Goal: Task Accomplishment & Management: Manage account settings

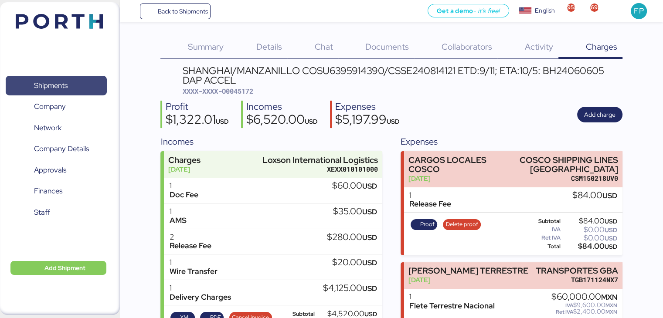
click at [54, 79] on span "Shipments" at bounding box center [56, 85] width 94 height 13
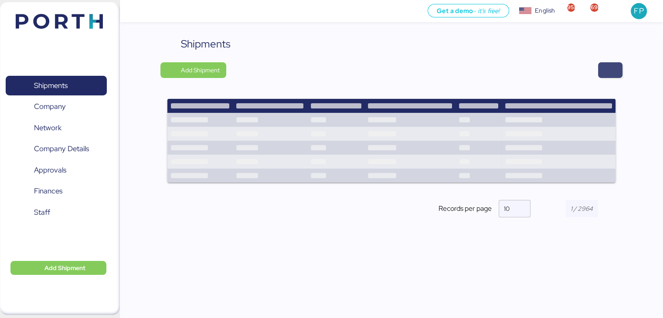
click at [611, 70] on span "button" at bounding box center [610, 70] width 10 height 12
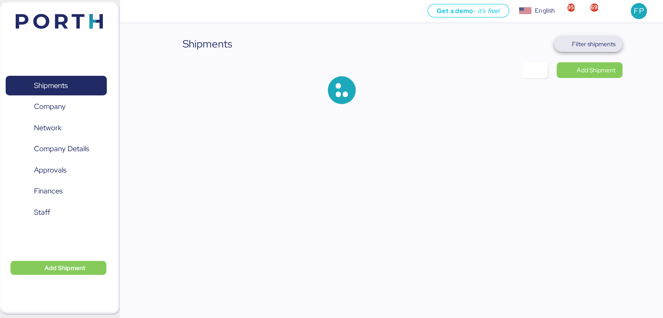
click at [600, 37] on span "Filter shipments" at bounding box center [588, 44] width 68 height 16
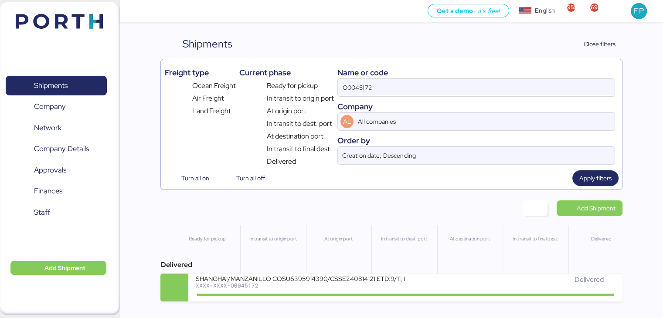
click at [362, 81] on input "O0045172" at bounding box center [476, 87] width 277 height 17
paste input "52090"
type input "O0052090"
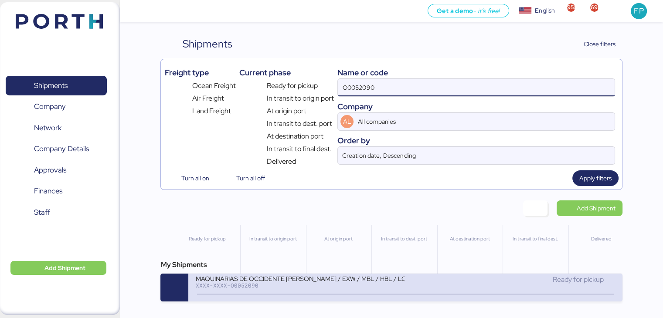
click at [310, 301] on div "MAQUINARIAS DE OCCIDENTE SYLAS - SANTOS / EXW / MBL / HBL / LCL XXXX-XXXX-O0052…" at bounding box center [405, 288] width 434 height 28
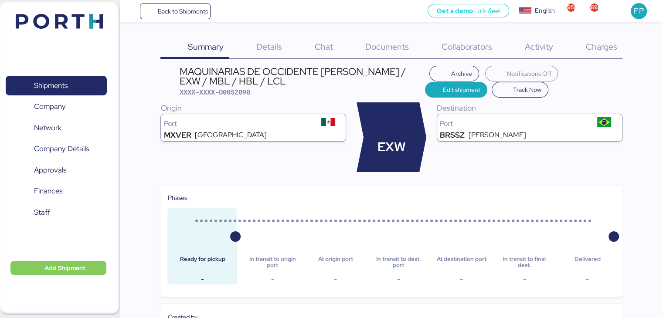
click at [607, 48] on span "Charges" at bounding box center [601, 46] width 31 height 11
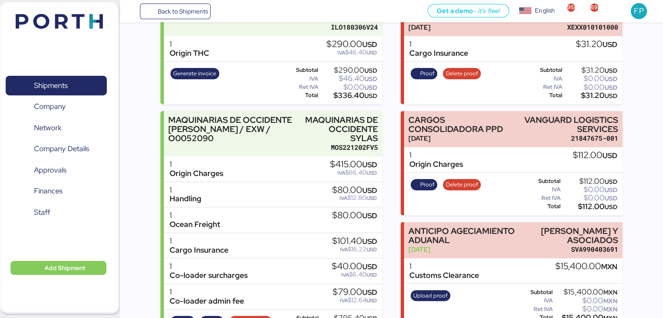
scroll to position [181, 0]
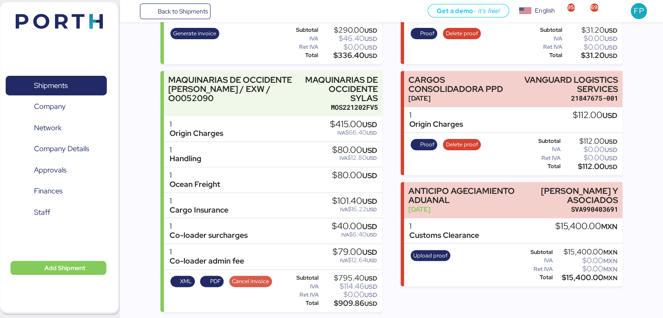
click at [252, 285] on span "Cancel invoice" at bounding box center [250, 282] width 37 height 10
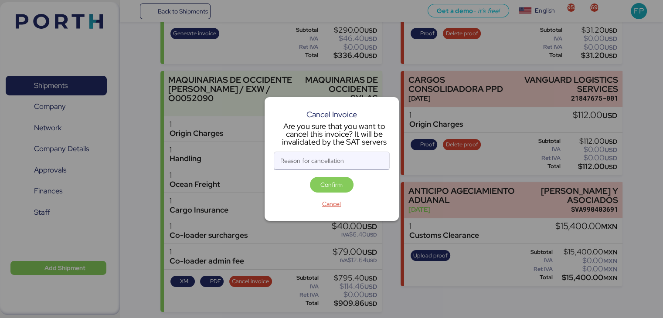
click at [338, 158] on input "Reason for cancellation" at bounding box center [331, 160] width 115 height 17
type input "monto incorrecto"
click at [341, 191] on span "Confirm" at bounding box center [332, 185] width 44 height 16
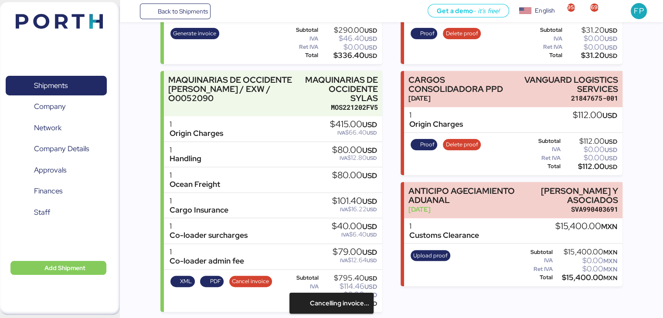
click at [341, 191] on div "1 Ocean Freight $80.00 USD" at bounding box center [273, 180] width 218 height 26
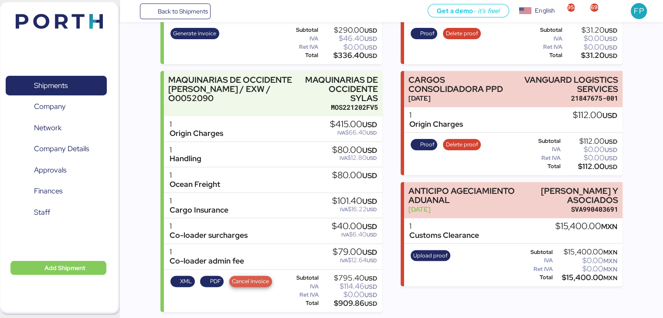
click at [237, 279] on span "Cancel invoice" at bounding box center [250, 282] width 37 height 10
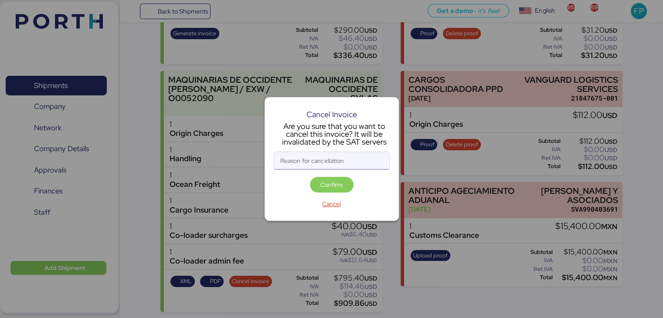
click at [309, 160] on input "Reason for cancellation" at bounding box center [331, 160] width 115 height 17
type input "monto incorrecto"
click at [327, 183] on span "Confirm" at bounding box center [332, 185] width 22 height 10
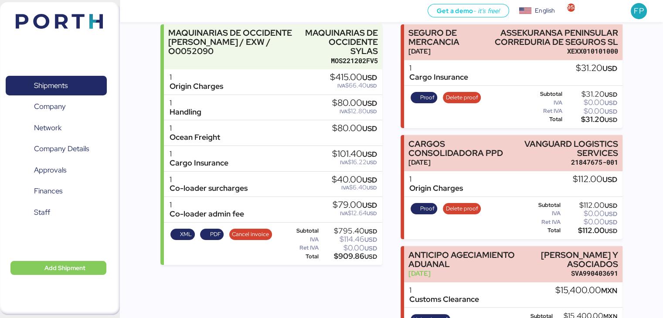
scroll to position [164, 0]
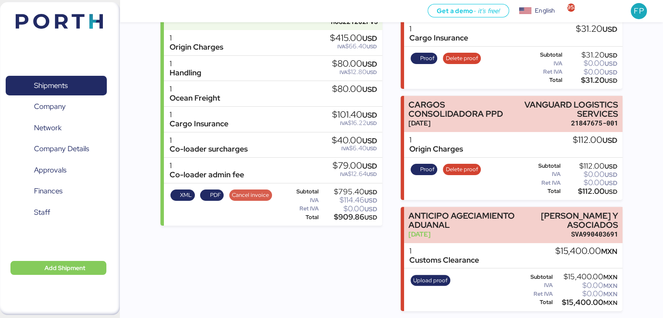
click at [249, 191] on span "Cancel invoice" at bounding box center [250, 196] width 37 height 10
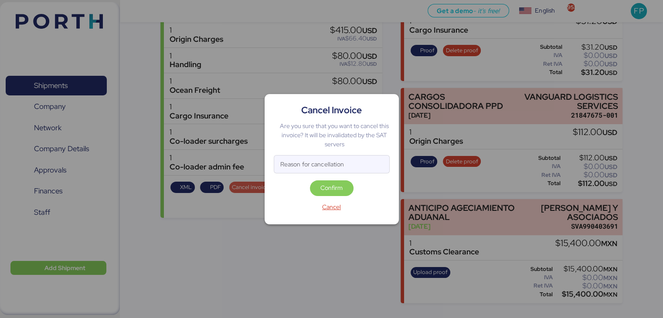
scroll to position [0, 0]
click at [311, 160] on input "Reason for cancellation" at bounding box center [331, 164] width 115 height 17
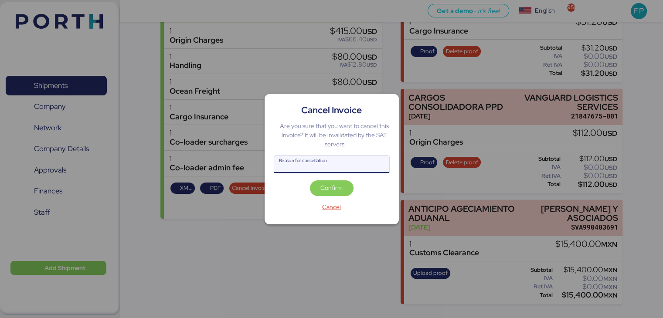
type input ","
type input "monto incorrecto"
click at [327, 191] on span "Confirm" at bounding box center [332, 188] width 22 height 10
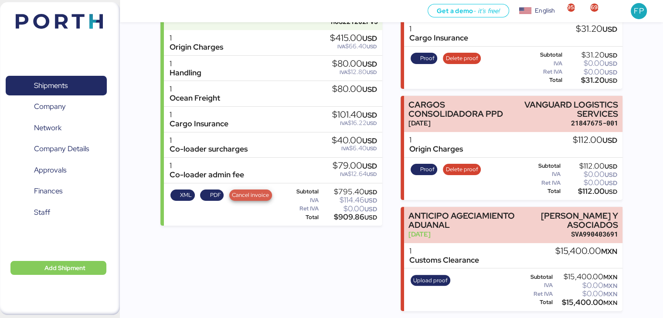
click at [256, 191] on span "Cancel invoice" at bounding box center [250, 196] width 37 height 10
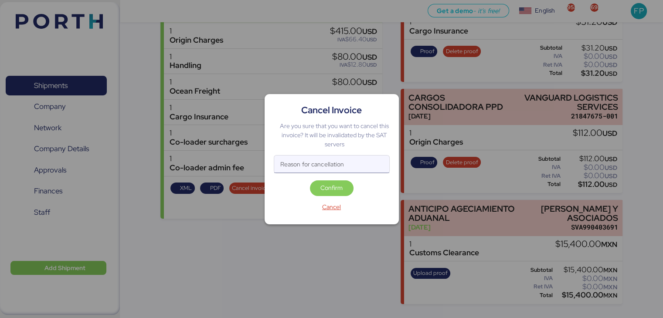
click at [341, 160] on input "Reason for cancellation" at bounding box center [331, 164] width 115 height 17
type input "monto incorrecto"
click at [334, 181] on span "Confirm" at bounding box center [332, 189] width 44 height 16
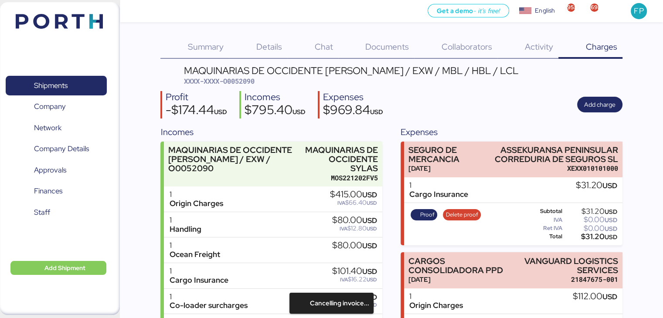
scroll to position [164, 0]
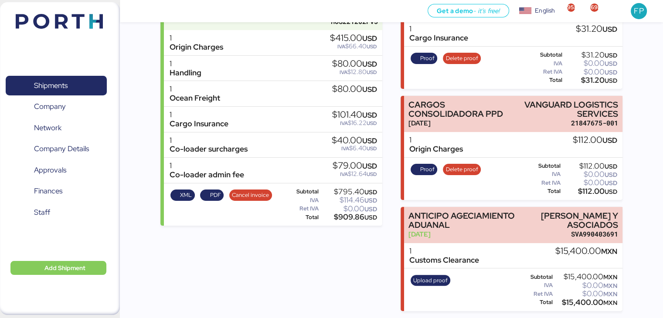
click at [334, 189] on div "$795.40 USD" at bounding box center [349, 192] width 57 height 7
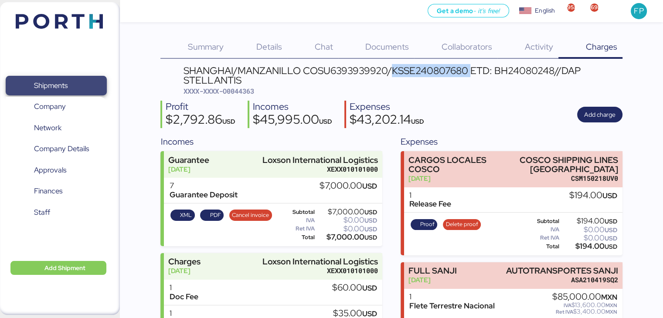
click at [42, 89] on span "Shipments" at bounding box center [51, 85] width 34 height 13
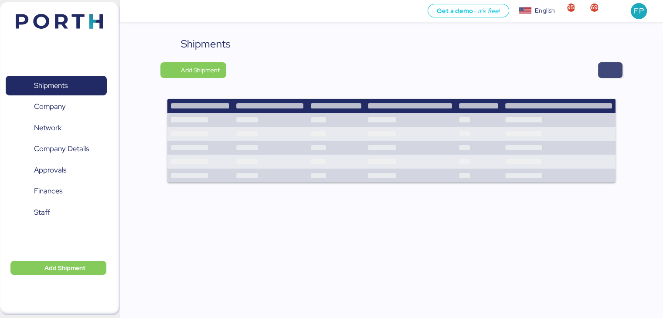
click at [612, 76] on span "button" at bounding box center [610, 70] width 24 height 16
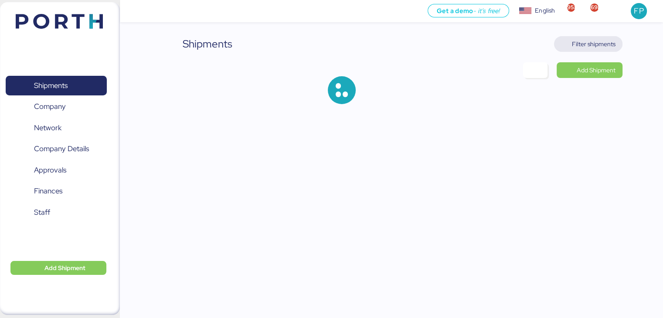
click at [602, 48] on span "Filter shipments" at bounding box center [594, 44] width 44 height 10
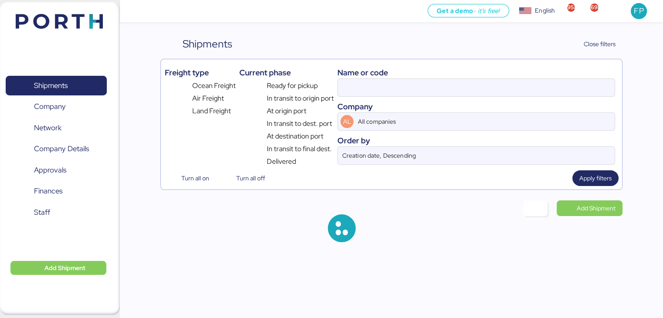
type input "O0052090"
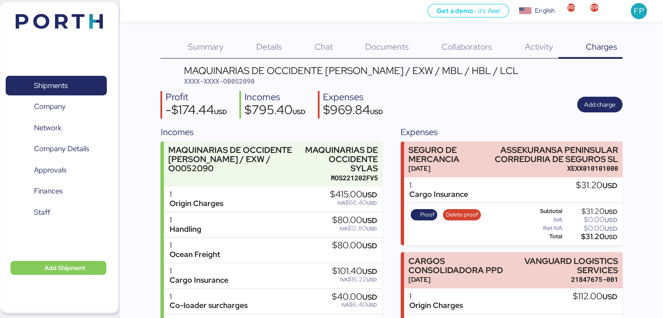
scroll to position [164, 0]
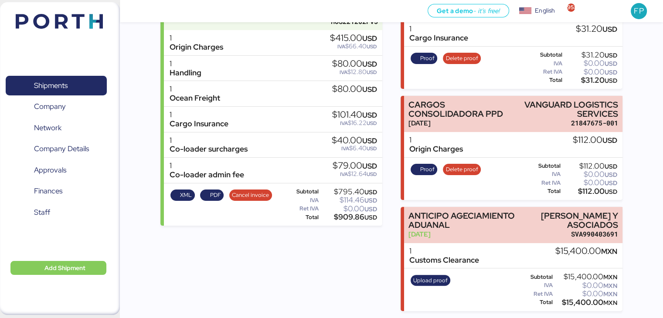
scroll to position [164, 0]
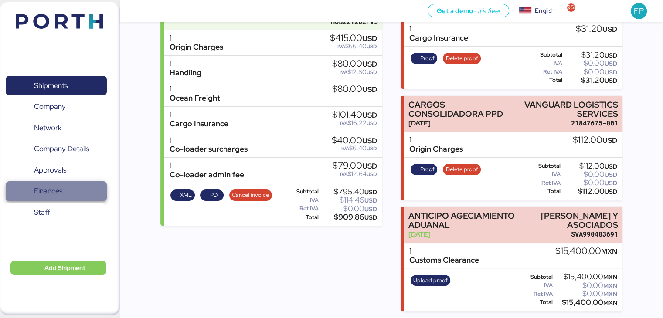
click at [87, 190] on span "Finances" at bounding box center [56, 191] width 94 height 13
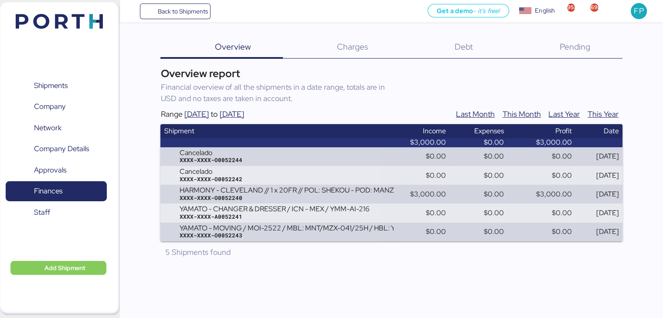
click at [461, 51] on span "Debt" at bounding box center [464, 46] width 18 height 11
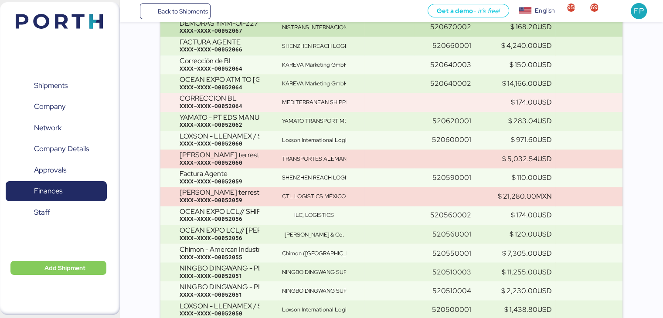
scroll to position [3251, 0]
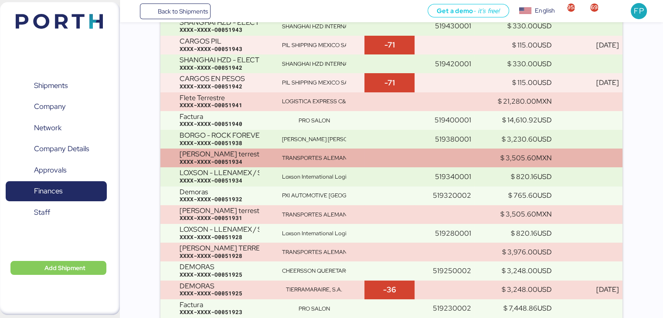
click at [387, 164] on td at bounding box center [390, 158] width 50 height 19
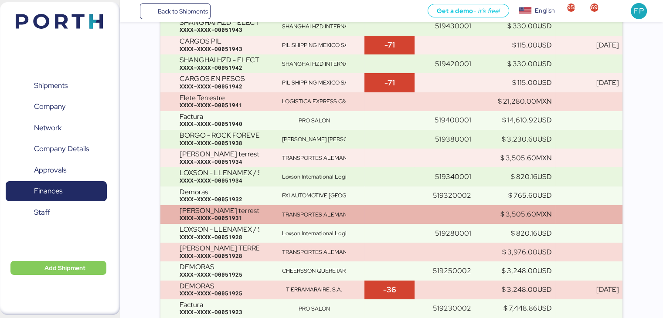
click at [403, 215] on td at bounding box center [390, 214] width 50 height 19
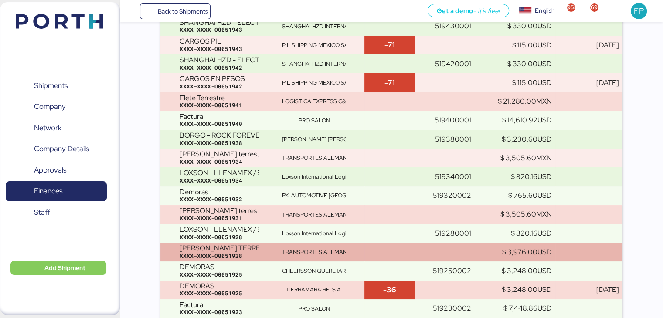
click at [363, 250] on td "TRANSPORTES ALEMAN ESTRELLA SA DE CV" at bounding box center [322, 252] width 86 height 19
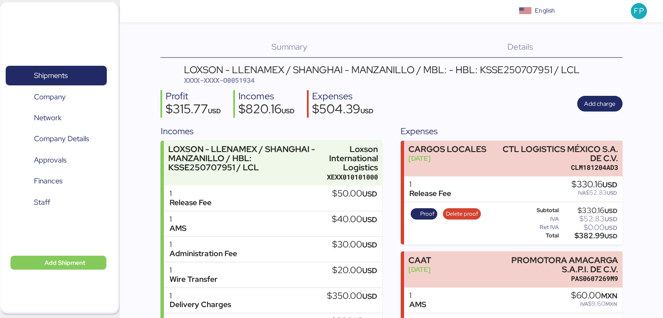
click at [236, 85] on div "LOXSON - LLENAMEX / [GEOGRAPHIC_DATA] - MANZANILLO / MBL: - HBL: KSSE250707951 …" at bounding box center [391, 268] width 462 height 406
click at [238, 81] on span "XXXX-XXXX-O0051934" at bounding box center [219, 80] width 71 height 9
copy span "O0051934"
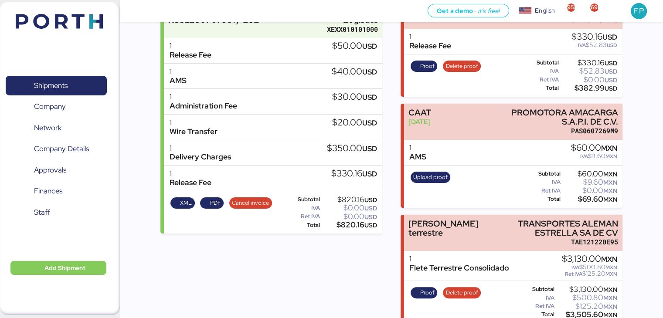
scroll to position [159, 0]
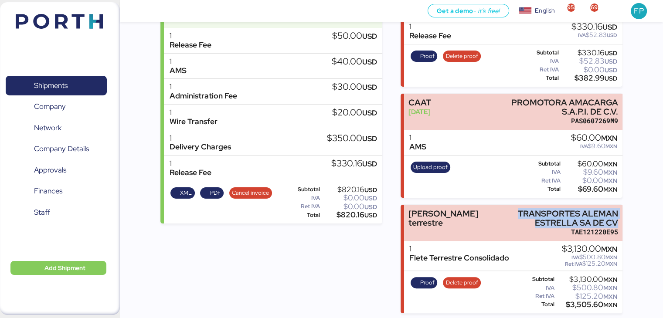
drag, startPoint x: 518, startPoint y: 210, endPoint x: 639, endPoint y: 218, distance: 122.0
click at [639, 218] on div "Summary 0 Details 0 Chat 0 Documents 0 Collaborators 0 Activity 0 Charges 0 LOX…" at bounding box center [331, 77] width 663 height 472
copy div "TRANSPORTES ALEMAN ESTRELLA SA DE CV"
click at [584, 294] on div "$125.20 MXN" at bounding box center [586, 297] width 61 height 7
click at [585, 303] on div "$3,505.60 MXN" at bounding box center [586, 305] width 61 height 7
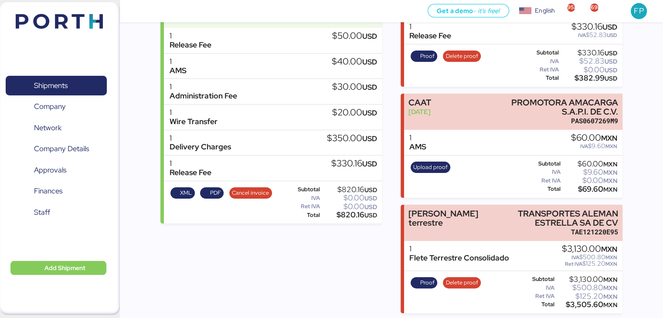
click at [585, 303] on div "$3,505.60 MXN" at bounding box center [586, 305] width 61 height 7
copy div "3,505.60"
drag, startPoint x: 430, startPoint y: 273, endPoint x: 429, endPoint y: 277, distance: 4.8
click at [429, 275] on div "Proof Delete proof" at bounding box center [446, 293] width 76 height 36
click at [429, 278] on span "Proof" at bounding box center [427, 283] width 14 height 10
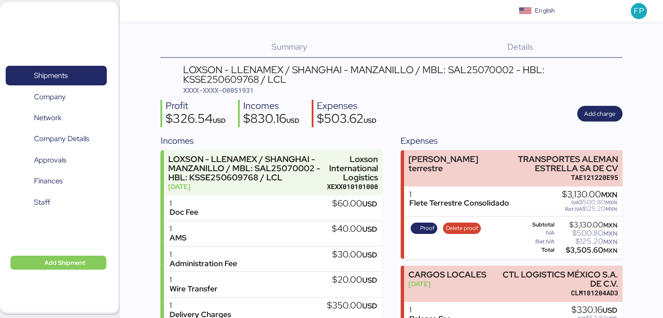
click at [252, 89] on span "XXXX-XXXX-O0051931" at bounding box center [218, 90] width 71 height 9
click at [251, 89] on span "XXXX-XXXX-O0051931" at bounding box center [218, 90] width 71 height 9
click at [243, 89] on span "XXXX-XXXX-O0051931" at bounding box center [218, 90] width 71 height 9
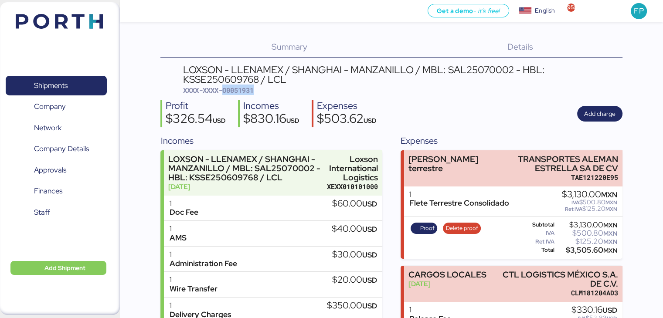
copy span "O0051931"
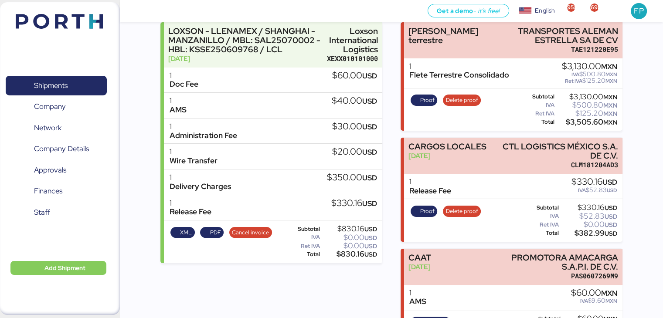
scroll to position [82, 0]
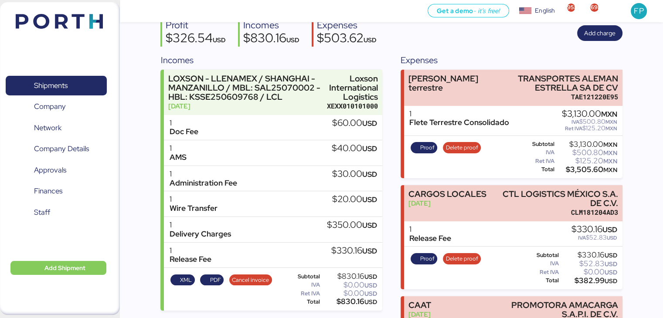
click at [585, 167] on div "$3,505.60 MXN" at bounding box center [586, 170] width 61 height 7
copy div "3,505.60"
click at [426, 150] on span "Proof" at bounding box center [427, 148] width 14 height 10
click at [72, 82] on span "Shipments" at bounding box center [56, 85] width 94 height 13
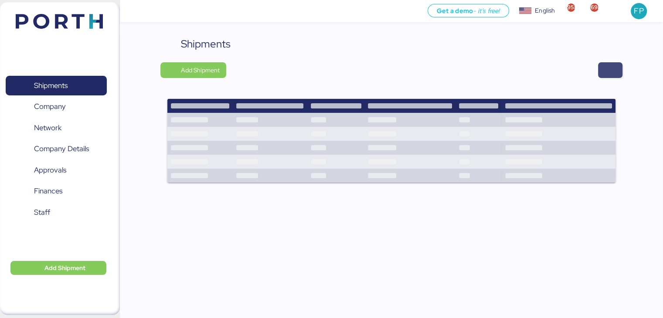
click at [598, 74] on span "button" at bounding box center [610, 70] width 24 height 16
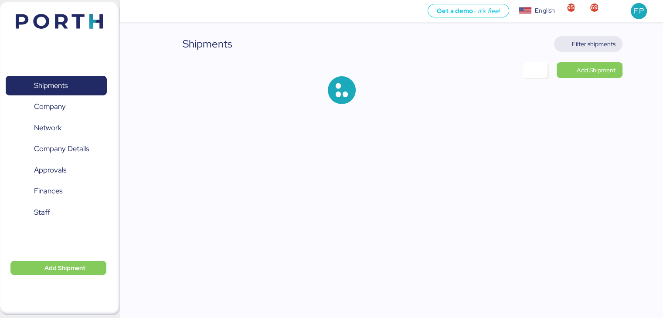
click at [601, 43] on span "Filter shipments" at bounding box center [594, 44] width 44 height 10
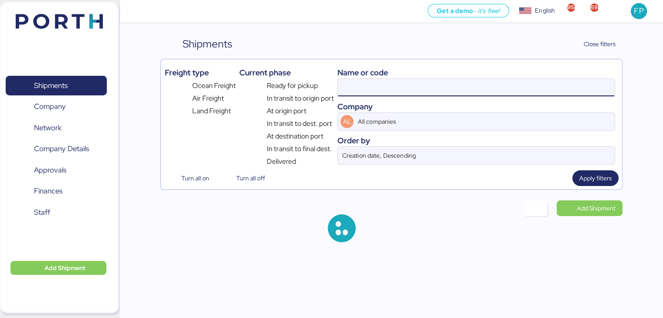
click at [361, 82] on input at bounding box center [476, 87] width 277 height 17
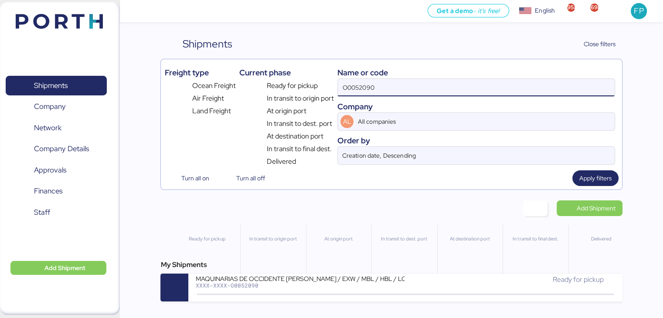
click at [358, 77] on div "Name or code" at bounding box center [476, 73] width 277 height 12
click at [362, 84] on input "O0052090" at bounding box center [476, 87] width 277 height 17
paste input "1959"
type input "O0051959"
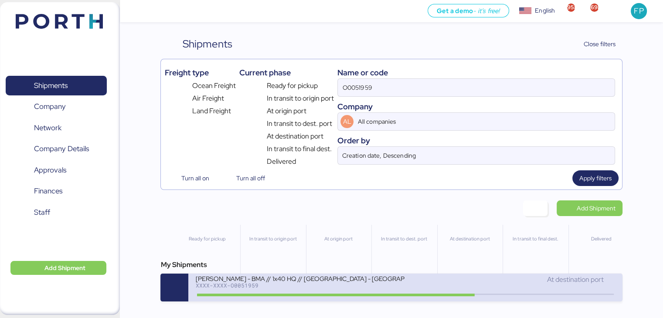
click at [391, 287] on div "XXXX-XXXX-O0051959" at bounding box center [299, 286] width 209 height 6
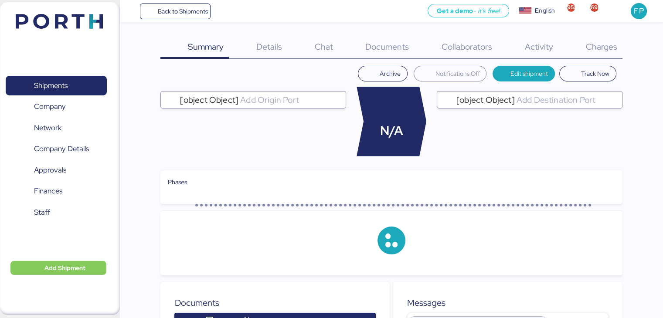
click at [592, 48] on span "Charges" at bounding box center [601, 46] width 31 height 11
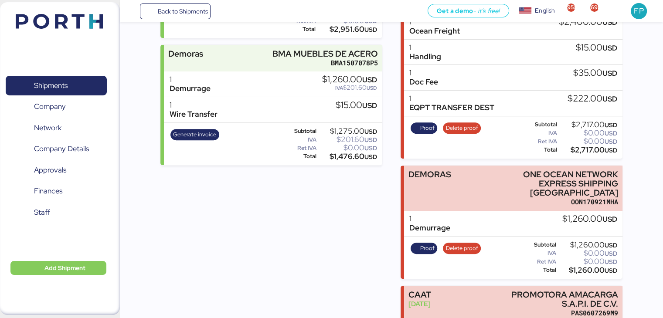
scroll to position [311, 0]
click at [205, 131] on span "Generate invoice" at bounding box center [194, 135] width 43 height 10
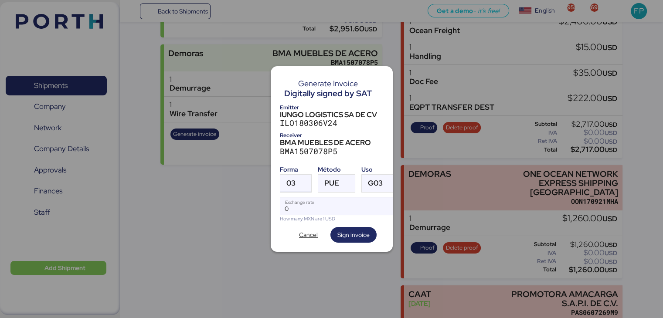
click at [300, 178] on div at bounding box center [304, 183] width 16 height 17
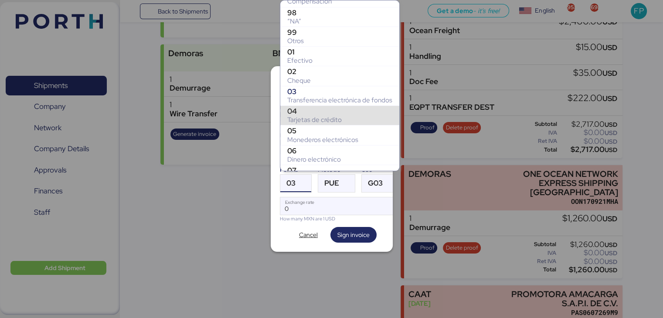
scroll to position [116, 0]
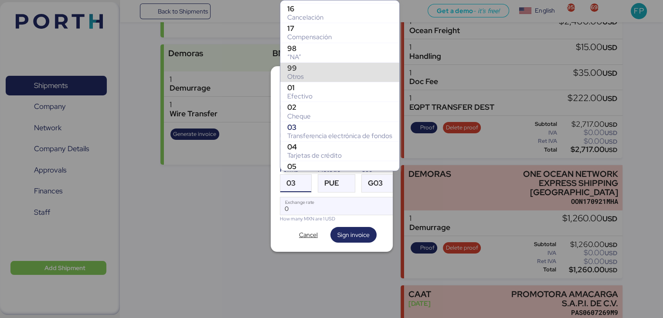
click at [309, 68] on div "99" at bounding box center [339, 68] width 105 height 9
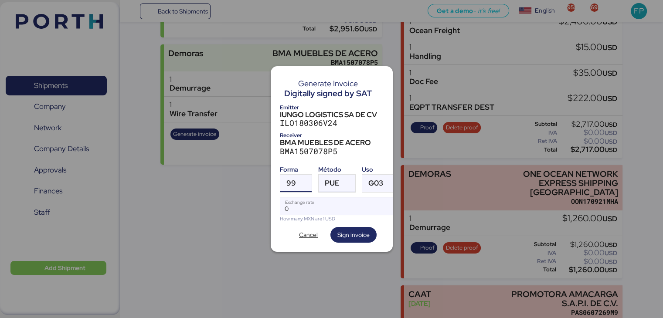
click at [338, 180] on span "PUE" at bounding box center [332, 183] width 15 height 7
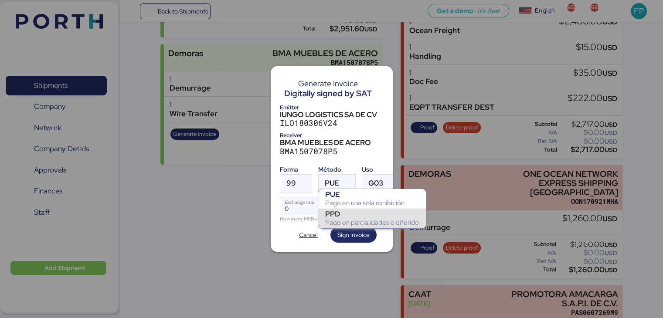
click at [345, 216] on div "PPD" at bounding box center [372, 214] width 94 height 9
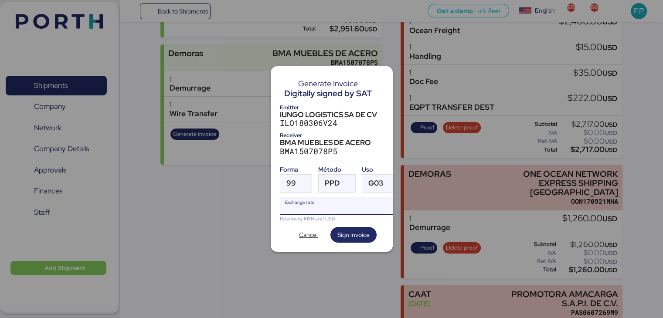
click at [327, 201] on input "Exchange rate" at bounding box center [339, 206] width 119 height 17
type input "0"
paste input "18.3686"
type input "18.3686"
click at [351, 234] on span "Sign invoice" at bounding box center [354, 235] width 32 height 10
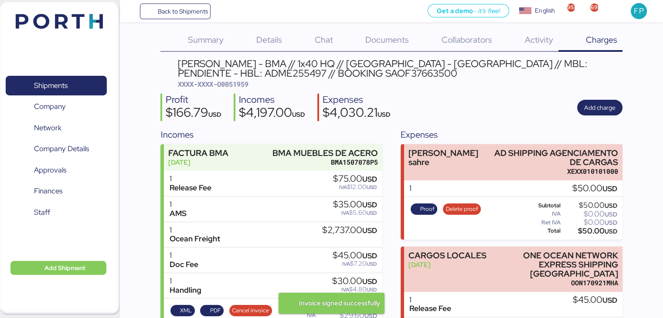
scroll to position [0, 0]
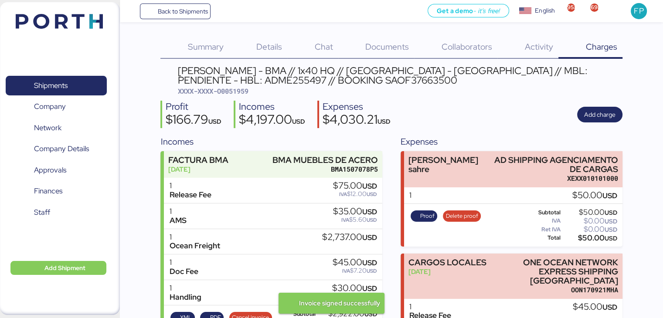
click at [236, 88] on span "XXXX-XXXX-O0051959" at bounding box center [213, 91] width 71 height 9
copy span "O0051959"
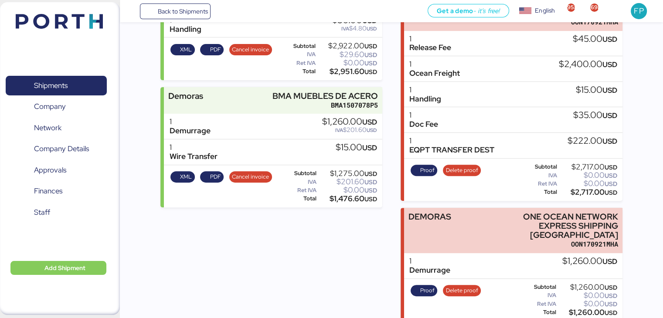
scroll to position [369, 0]
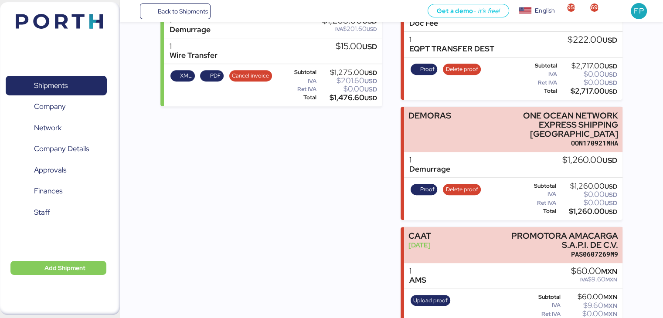
click at [583, 208] on div "$1,260.00 USD" at bounding box center [587, 211] width 59 height 7
click at [584, 208] on div "$1,260.00 USD" at bounding box center [587, 211] width 59 height 7
copy div "1,260.00"
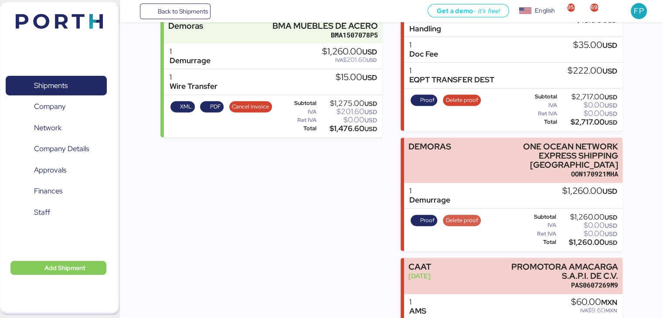
scroll to position [326, 0]
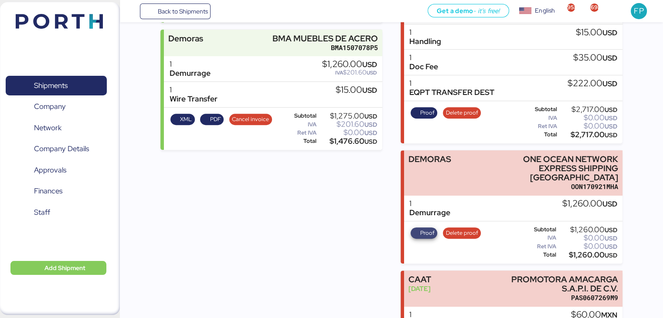
click at [427, 229] on span "Proof" at bounding box center [427, 234] width 14 height 10
click at [69, 81] on span "Shipments" at bounding box center [56, 85] width 94 height 13
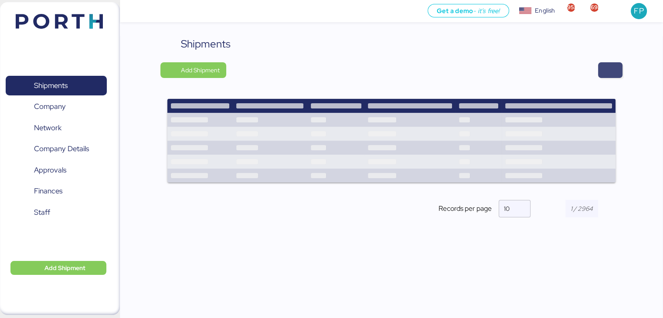
click at [607, 72] on span "button" at bounding box center [610, 70] width 10 height 12
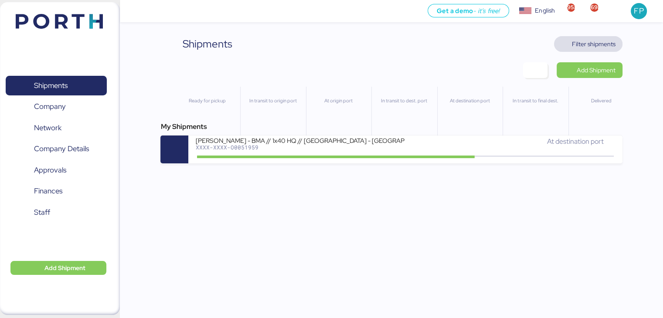
drag, startPoint x: 578, startPoint y: 50, endPoint x: 558, endPoint y: 46, distance: 20.4
click at [578, 50] on span "Filter shipments" at bounding box center [588, 44] width 55 height 12
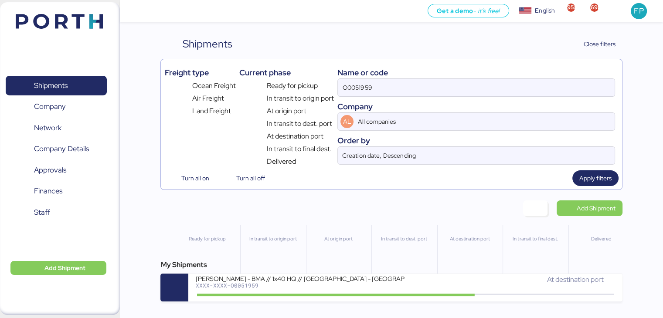
click at [363, 79] on input "O0051959" at bounding box center [476, 87] width 277 height 17
paste input "A0052223"
type input "A0052223"
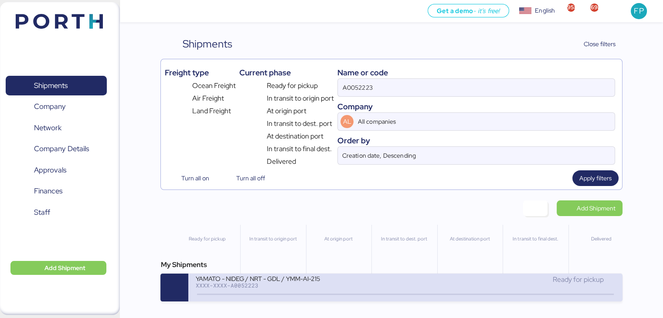
click at [291, 289] on div "XXXX-XXXX-A0052223" at bounding box center [299, 286] width 209 height 6
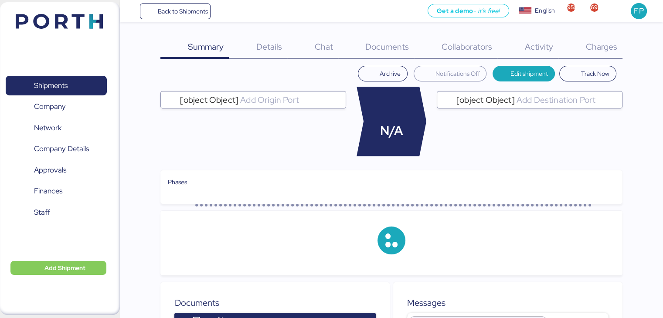
click at [604, 45] on span "Charges" at bounding box center [601, 46] width 31 height 11
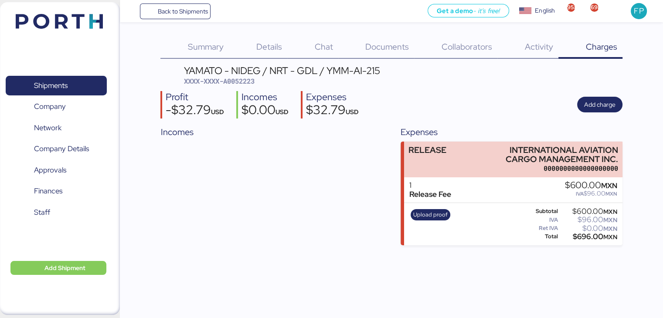
click at [241, 83] on span "XXXX-XXXX-A0052223" at bounding box center [219, 81] width 71 height 9
click at [241, 84] on span "XXXX-XXXX-A0052223" at bounding box center [219, 81] width 71 height 9
copy span "A0052223"
drag, startPoint x: 510, startPoint y: 143, endPoint x: 640, endPoint y: 154, distance: 130.5
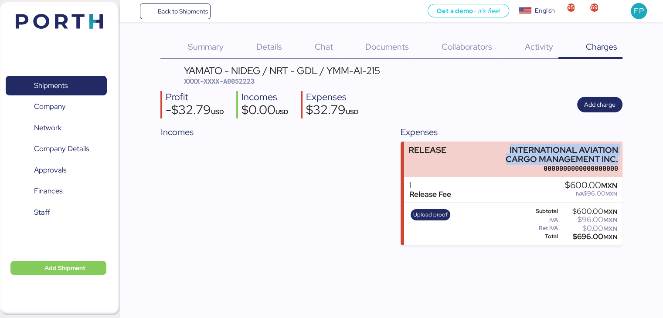
click at [640, 155] on div "Summary 0 Details 0 Chat 0 Documents 0 Collaborators 0 Activity 0 Charges 0 YAM…" at bounding box center [331, 123] width 663 height 246
copy div "INTERNATIONAL AVIATION CARGO MANAGEMENT INC."
click at [581, 240] on div "$696.00 MXN" at bounding box center [589, 237] width 58 height 7
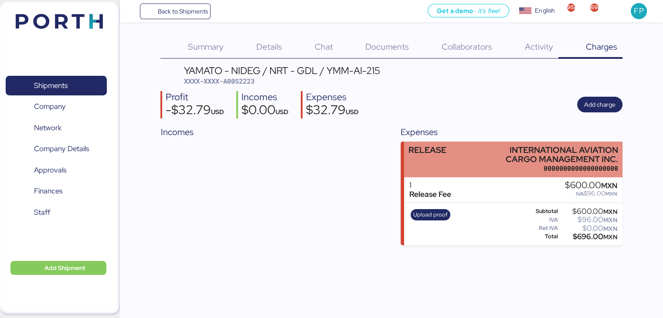
copy div "696.00"
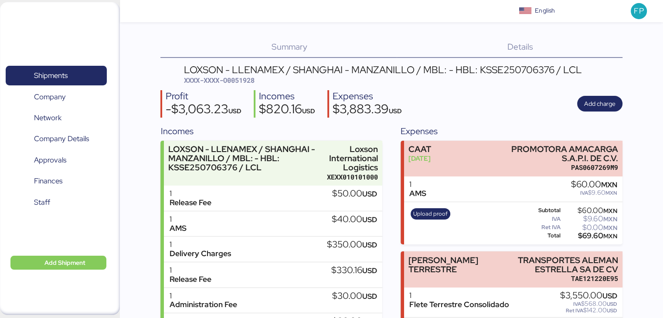
click at [247, 81] on span "XXXX-XXXX-O0051928" at bounding box center [219, 80] width 71 height 9
copy span "O0051928"
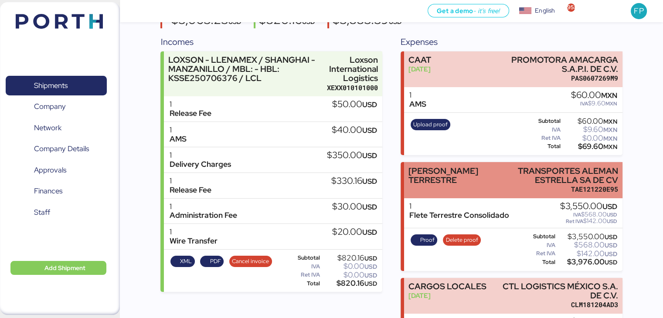
scroll to position [82, 0]
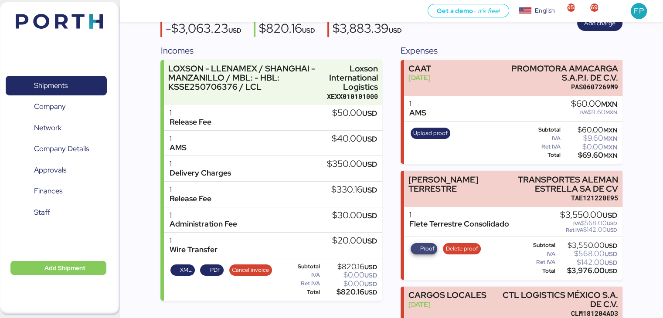
click at [428, 244] on span "Proof" at bounding box center [427, 249] width 14 height 10
click at [471, 251] on span "Delete proof" at bounding box center [462, 249] width 32 height 10
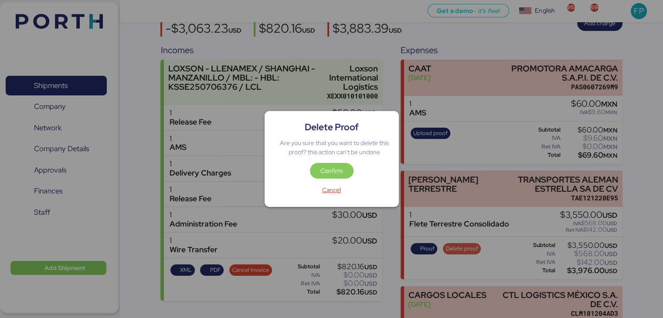
scroll to position [0, 0]
click at [332, 176] on span "Confirm" at bounding box center [332, 171] width 30 height 12
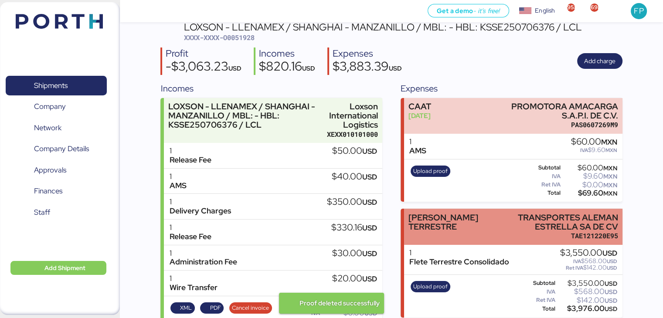
scroll to position [44, 0]
click at [511, 223] on div "TRANSPORTES ALEMAN ESTRELLA SA DE CV" at bounding box center [556, 222] width 125 height 18
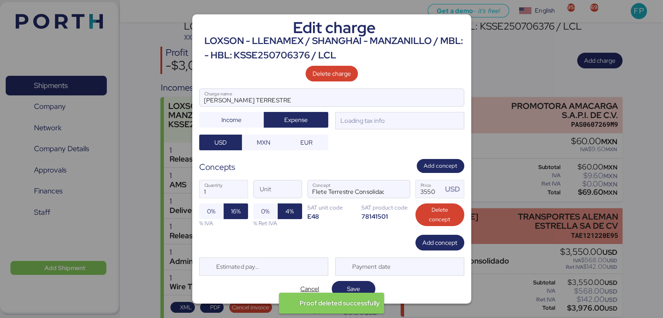
scroll to position [0, 0]
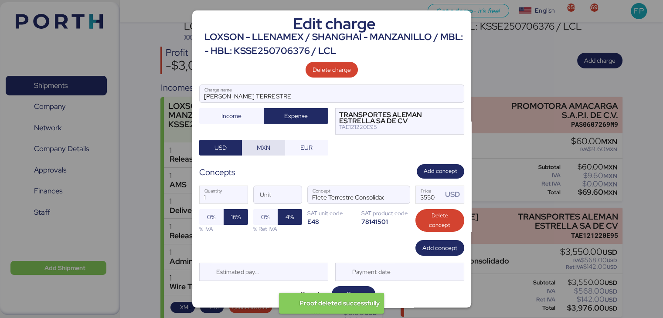
click at [257, 147] on span "MXN" at bounding box center [264, 148] width 14 height 10
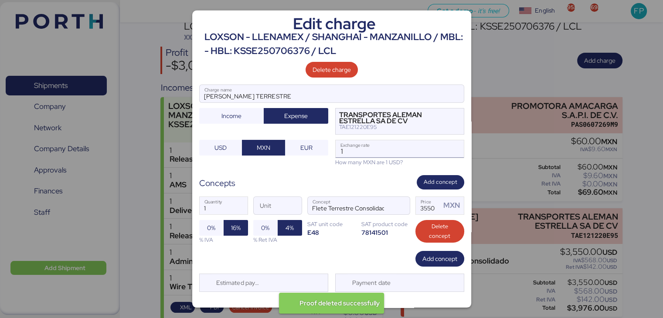
scroll to position [11, 0]
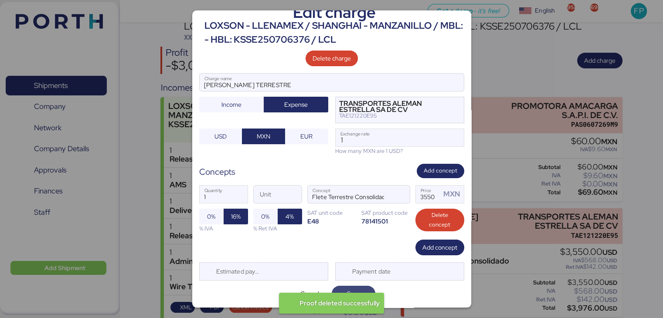
click at [353, 290] on span "Save" at bounding box center [353, 294] width 13 height 10
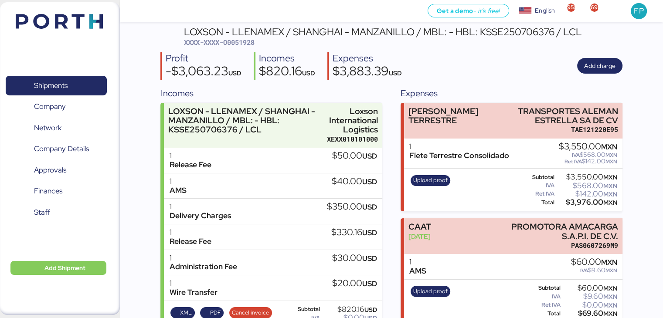
scroll to position [38, 0]
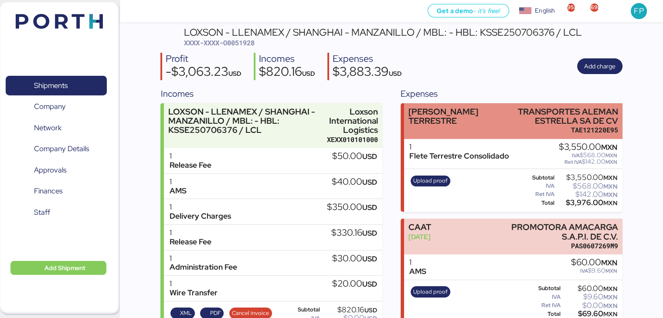
click at [492, 123] on div "FLETE TERRESTRE TRANSPORTES ALEMAN ESTRELLA SA DE CV TAE121220E95" at bounding box center [513, 121] width 218 height 36
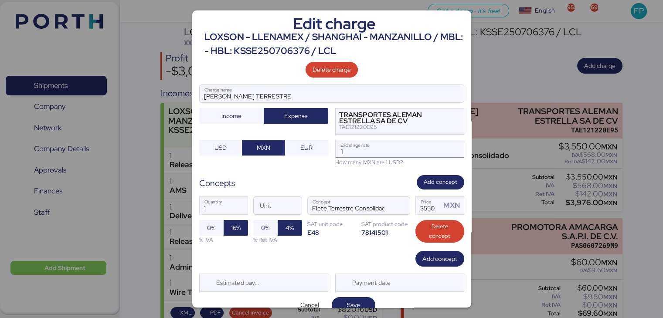
click at [362, 154] on input "1" at bounding box center [400, 148] width 128 height 17
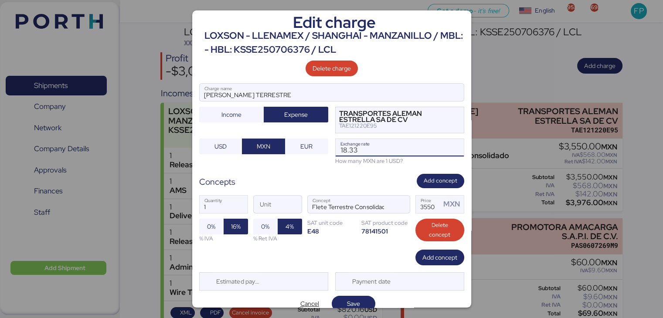
scroll to position [11, 0]
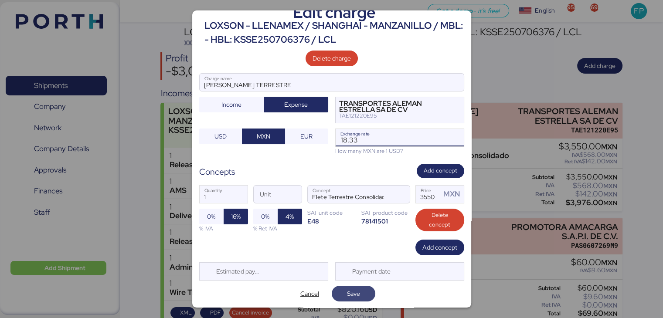
type input "18.33"
click at [349, 292] on span "Save" at bounding box center [353, 294] width 13 height 10
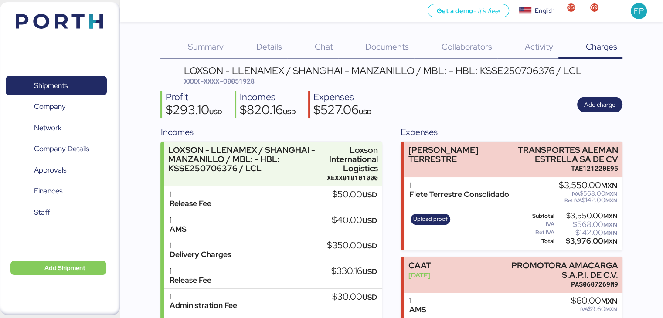
scroll to position [38, 0]
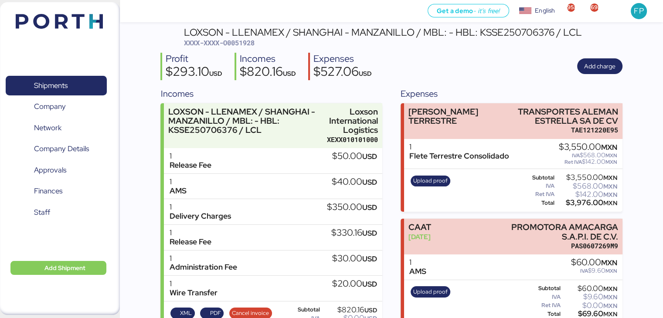
click at [248, 39] on span "XXXX-XXXX-O0051928" at bounding box center [219, 42] width 71 height 9
copy span "O0051928"
click at [577, 204] on div "$3,976.00 MXN" at bounding box center [586, 203] width 61 height 7
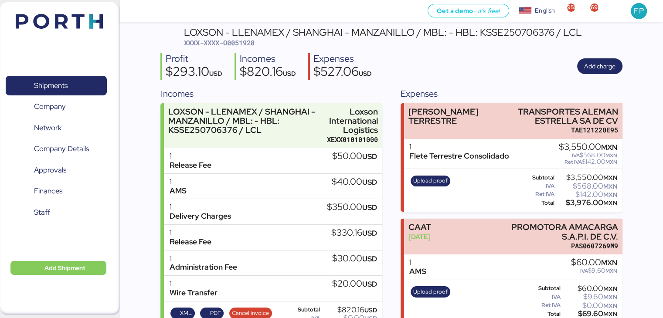
copy div "3,976.00"
click at [433, 178] on span "Upload proof" at bounding box center [430, 181] width 34 height 10
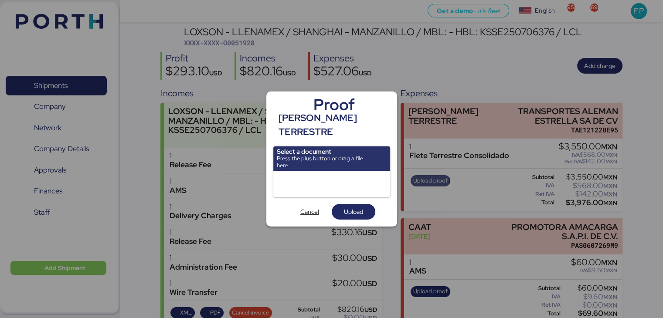
scroll to position [0, 0]
click at [335, 149] on input "file" at bounding box center [331, 159] width 117 height 24
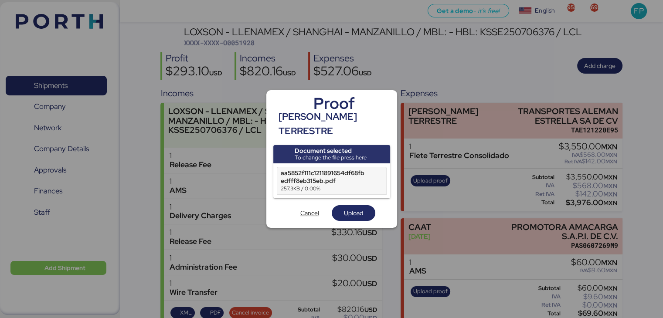
click at [340, 173] on div "aa5852f111c1211891654df68fbedfff8eb315eb.pdf" at bounding box center [323, 177] width 84 height 16
click at [348, 208] on span "Upload" at bounding box center [353, 213] width 19 height 10
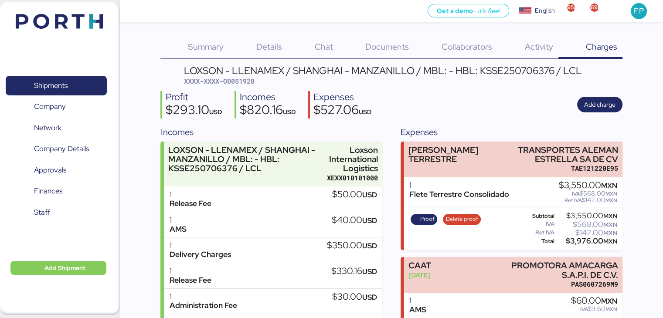
scroll to position [38, 0]
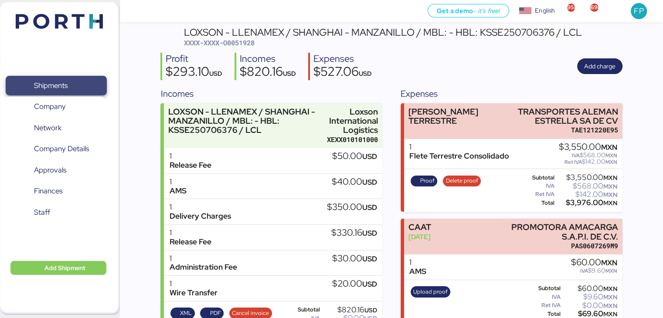
click at [88, 84] on span "Shipments" at bounding box center [56, 85] width 94 height 13
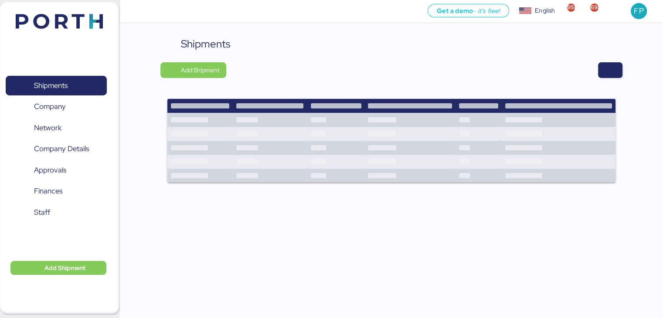
click at [610, 79] on div "Shipments Add Shipment" at bounding box center [391, 115] width 462 height 158
click at [611, 75] on span "button" at bounding box center [610, 70] width 10 height 12
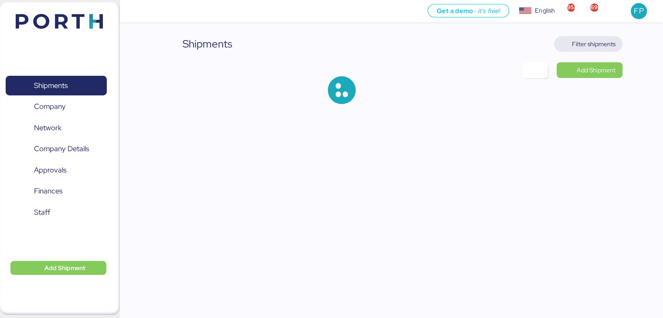
click at [595, 47] on span "Filter shipments" at bounding box center [594, 44] width 44 height 10
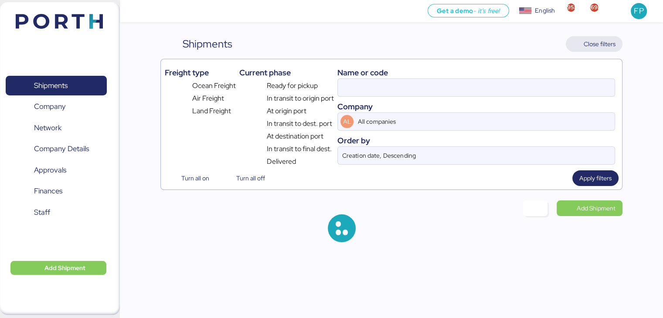
type input "O0052090"
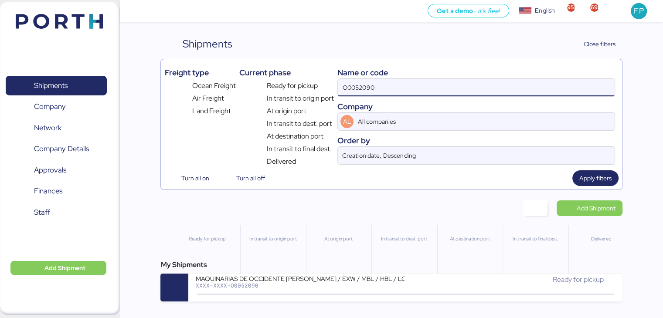
click at [359, 86] on input "O0052090" at bounding box center [476, 87] width 277 height 17
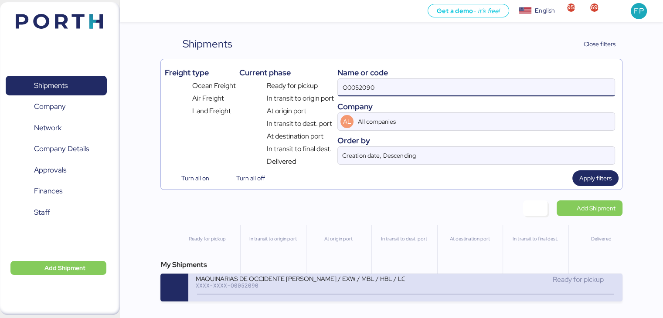
click at [308, 280] on div "MAQUINARIAS DE OCCIDENTE SYLAS - SANTOS / EXW / MBL / HBL / LCL" at bounding box center [299, 278] width 209 height 7
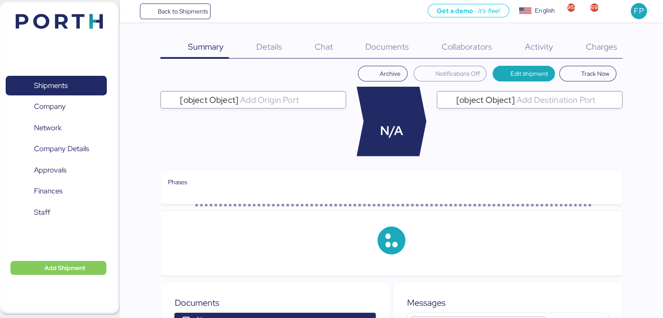
click at [596, 48] on span "Charges" at bounding box center [601, 46] width 31 height 11
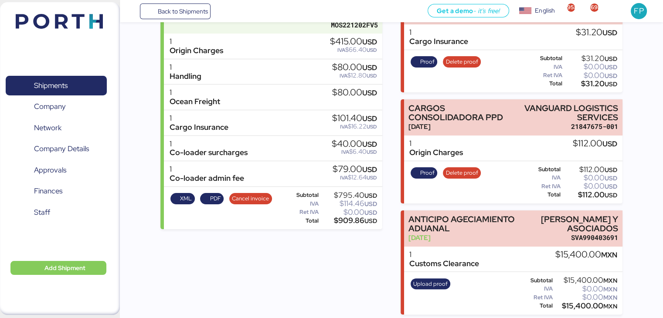
scroll to position [154, 0]
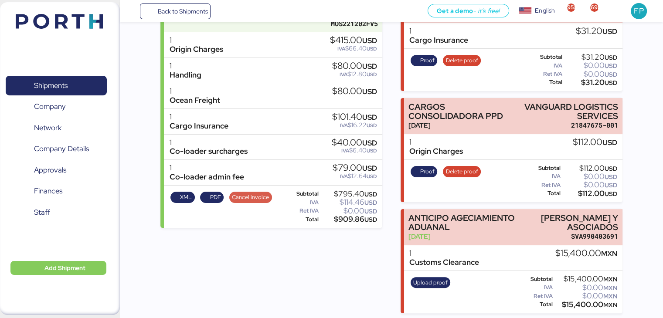
click at [249, 193] on span "Cancel invoice" at bounding box center [250, 198] width 37 height 10
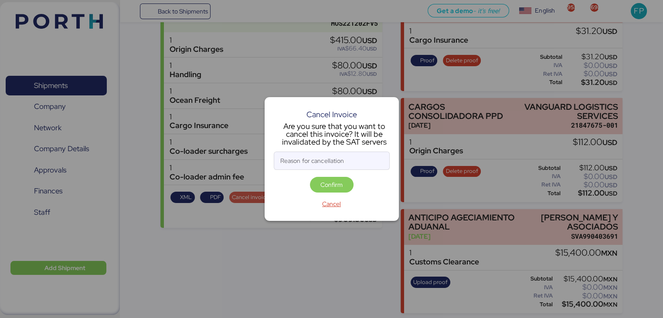
scroll to position [0, 0]
click at [338, 156] on input "Reason for cancellation" at bounding box center [331, 160] width 115 height 17
type input "monto incorrecto"
click at [343, 194] on div "Confirm" at bounding box center [332, 186] width 116 height 19
click at [339, 190] on span "Confirm" at bounding box center [332, 185] width 22 height 10
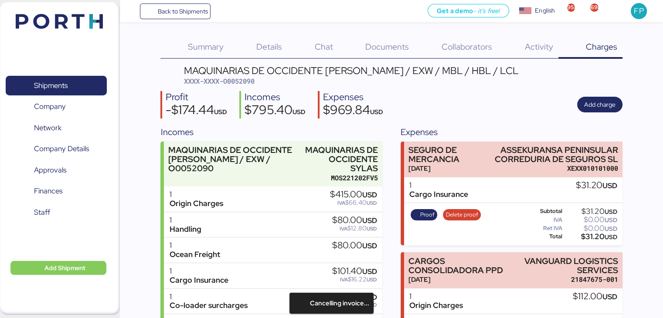
scroll to position [154, 0]
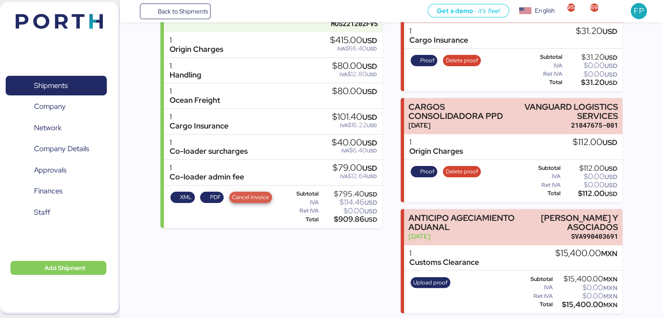
click at [251, 194] on span "Cancel invoice" at bounding box center [250, 198] width 37 height 10
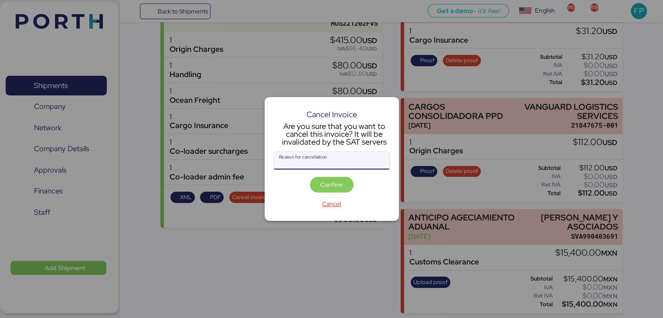
click at [316, 157] on input "Reason for cancellation" at bounding box center [331, 160] width 115 height 17
type input "monto incorrecto"
click at [329, 181] on span "Confirm" at bounding box center [332, 185] width 22 height 10
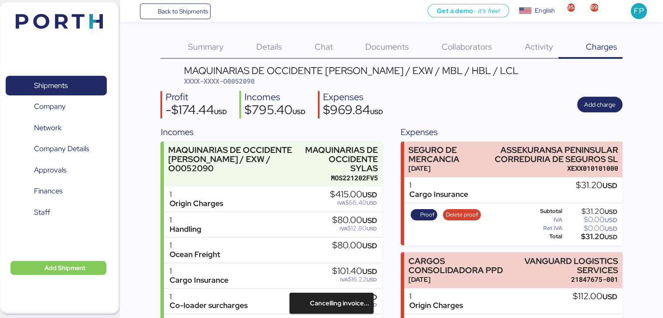
scroll to position [154, 0]
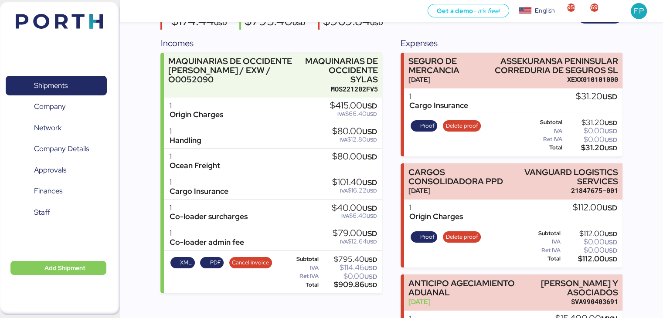
scroll to position [95, 0]
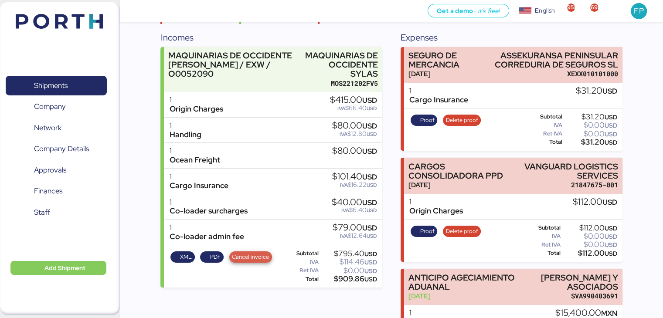
click at [249, 255] on span "Cancel invoice" at bounding box center [250, 258] width 37 height 10
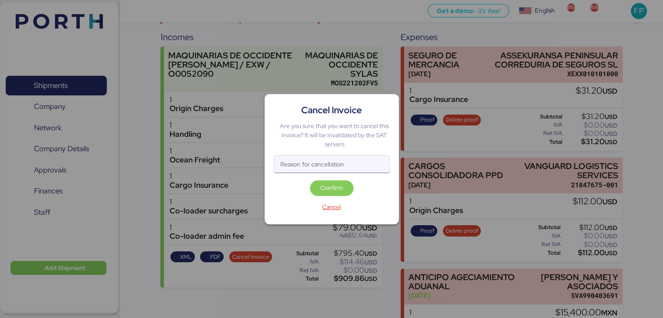
click at [306, 167] on input "Reason for cancellation" at bounding box center [331, 164] width 115 height 17
type input "monto incorrecto"
click at [324, 184] on span "Confirm" at bounding box center [332, 188] width 22 height 10
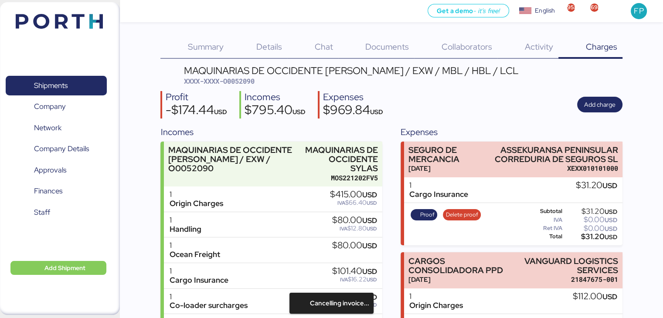
scroll to position [95, 0]
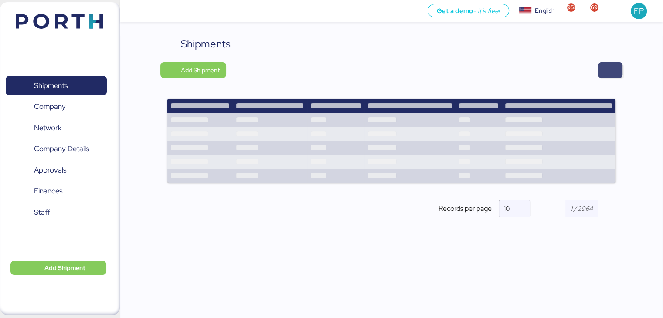
click at [609, 67] on span "button" at bounding box center [610, 70] width 10 height 12
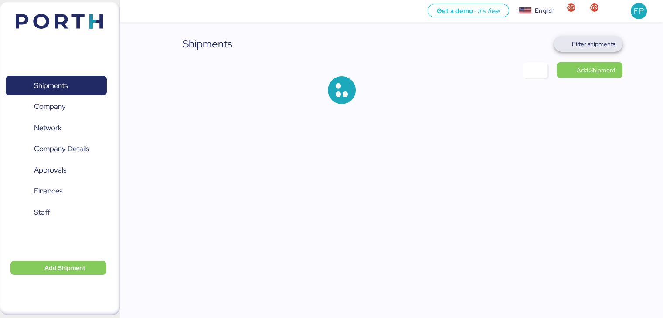
click at [583, 42] on span "Filter shipments" at bounding box center [594, 44] width 44 height 10
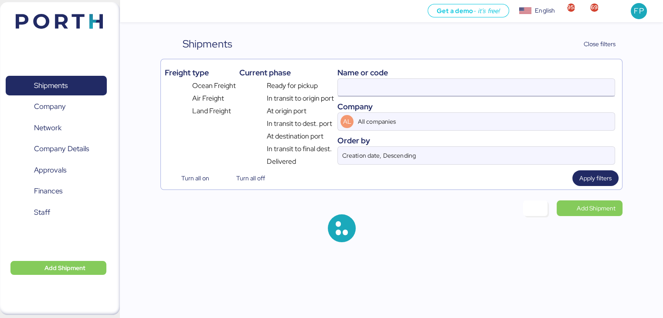
click at [352, 85] on input at bounding box center [476, 87] width 277 height 17
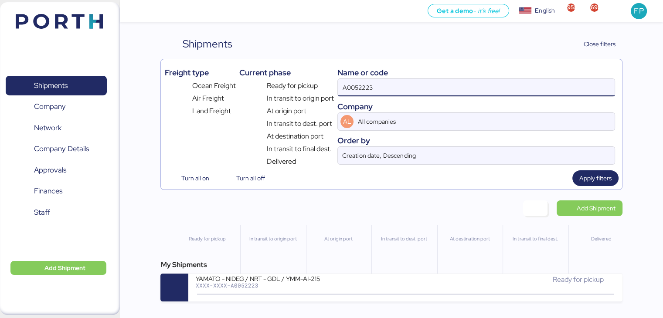
click at [352, 85] on input "A0052223" at bounding box center [476, 87] width 277 height 17
paste input "O0052238"
type input "O0052238"
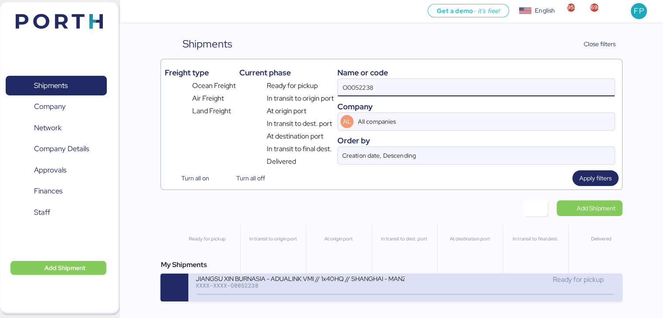
click at [306, 288] on div "XXXX-XXXX-O0052238" at bounding box center [299, 286] width 209 height 6
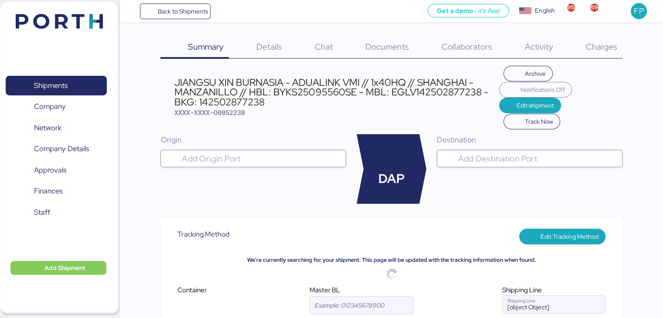
click at [603, 44] on span "Charges" at bounding box center [601, 46] width 31 height 11
